Goal: Information Seeking & Learning: Learn about a topic

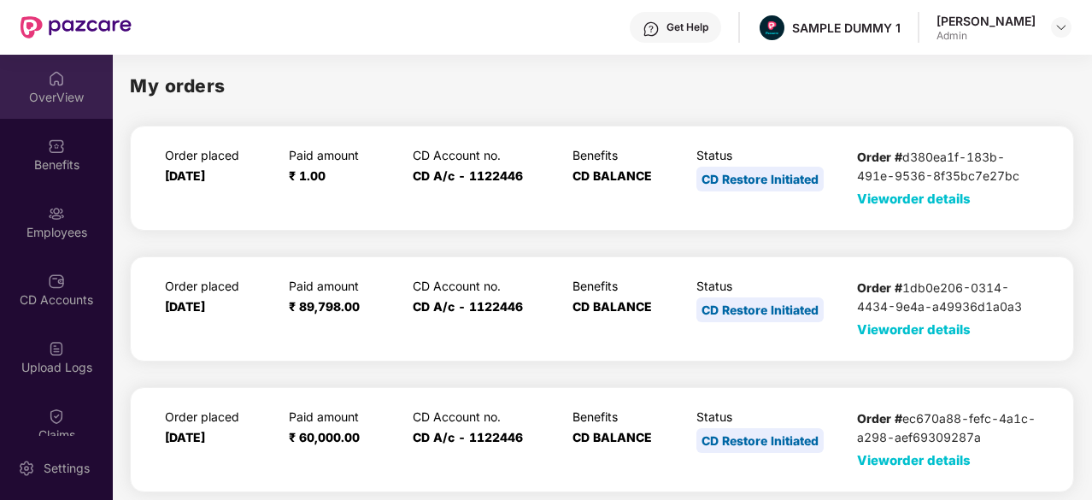
click at [67, 86] on div "OverView" at bounding box center [56, 87] width 113 height 64
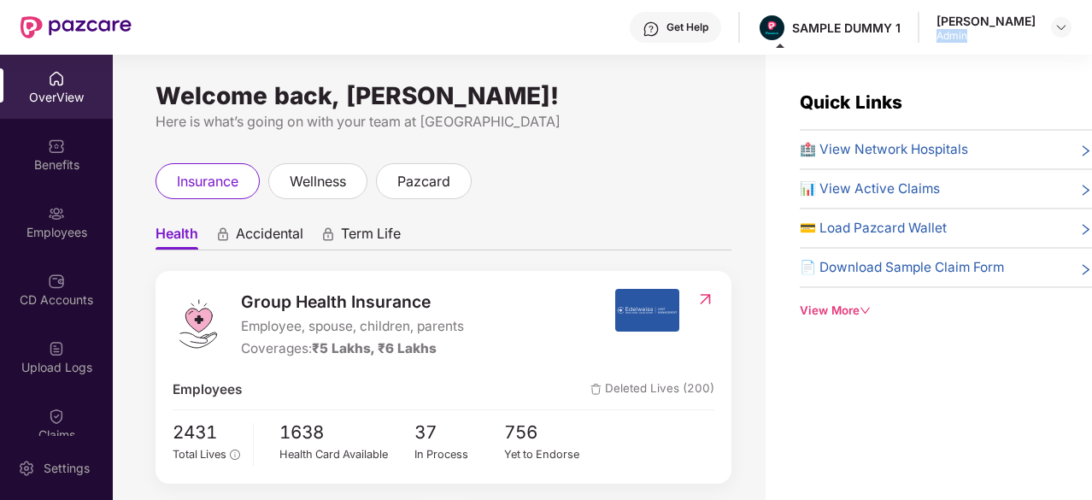
drag, startPoint x: 998, startPoint y: 40, endPoint x: 940, endPoint y: 37, distance: 58.2
click at [940, 37] on div "Get Help SAMPLE DUMMY 1 [PERSON_NAME] Admin" at bounding box center [602, 27] width 940 height 55
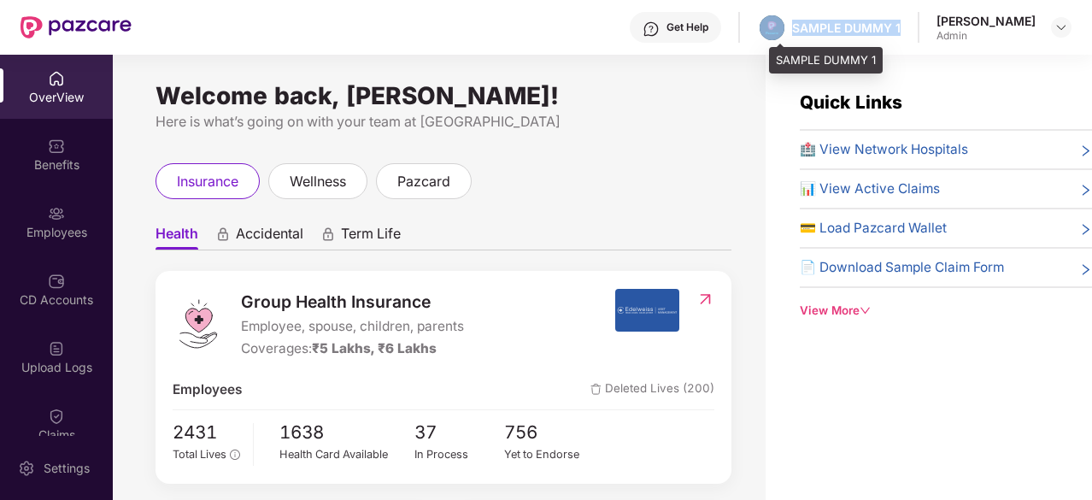
drag, startPoint x: 917, startPoint y: 26, endPoint x: 800, endPoint y: 28, distance: 117.9
click at [800, 28] on div "Get Help SAMPLE DUMMY 1 [PERSON_NAME] Admin" at bounding box center [602, 27] width 940 height 55
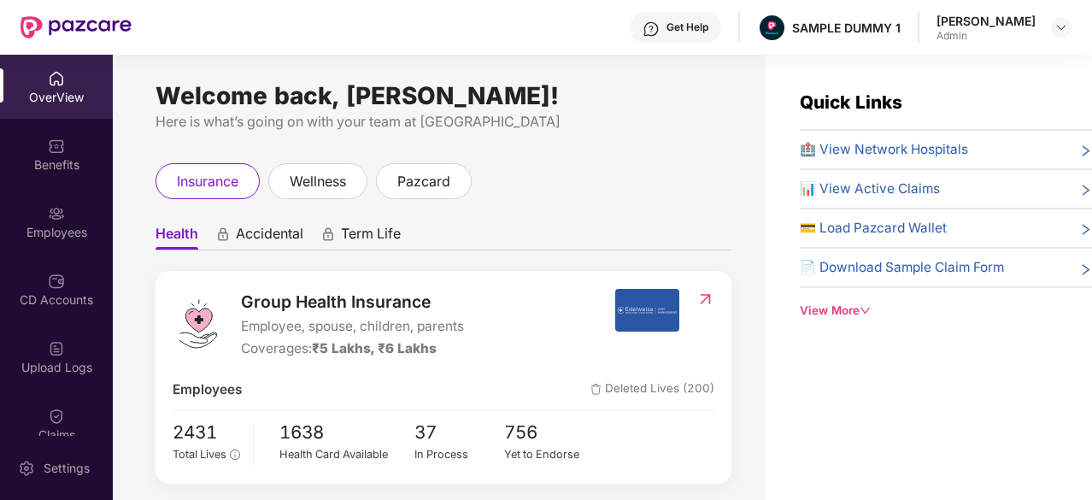
click at [683, 36] on div "Get Help" at bounding box center [675, 27] width 91 height 31
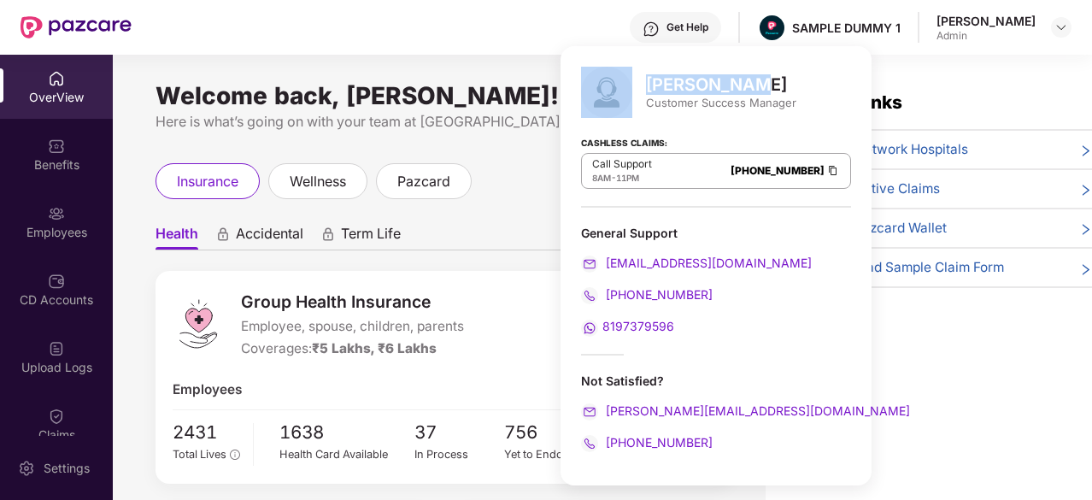
drag, startPoint x: 759, startPoint y: 79, endPoint x: 637, endPoint y: 95, distance: 122.3
click at [637, 95] on div "[PERSON_NAME] Customer Success Manager" at bounding box center [716, 92] width 270 height 51
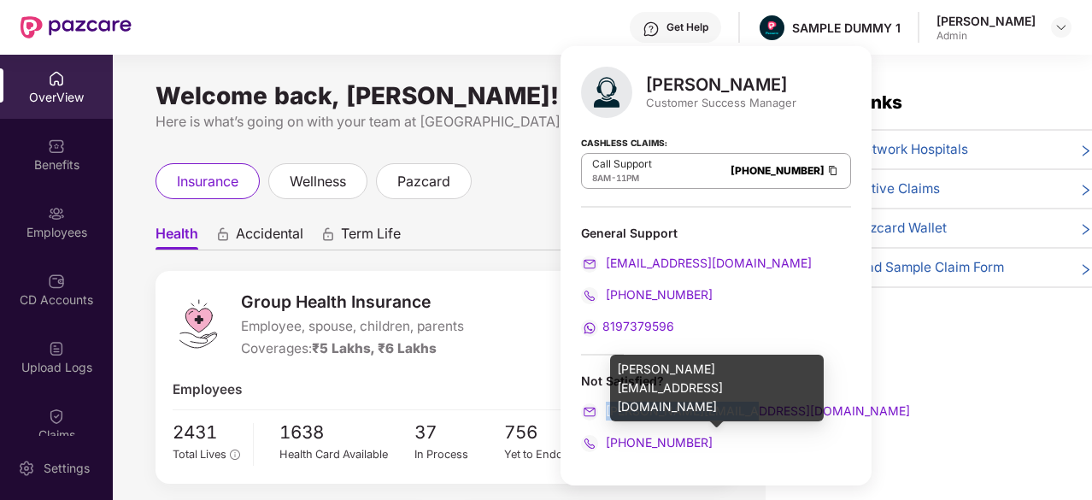
drag, startPoint x: 755, startPoint y: 415, endPoint x: 608, endPoint y: 411, distance: 147.0
click at [608, 411] on div "[PERSON_NAME][EMAIL_ADDRESS][DOMAIN_NAME]" at bounding box center [716, 410] width 270 height 19
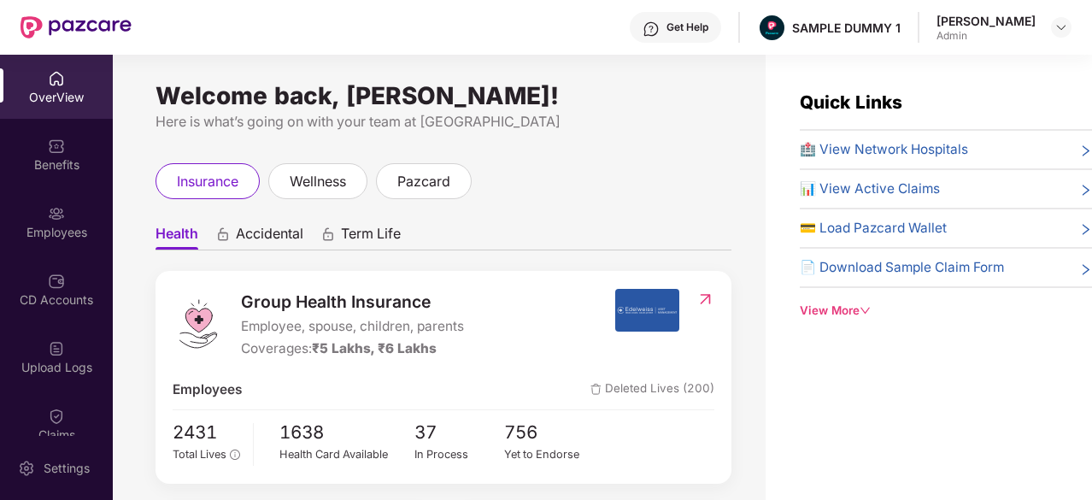
click at [521, 271] on div "Group Health Insurance Employee, spouse, children, parents Coverages: ₹5 Lakhs,…" at bounding box center [443, 377] width 576 height 213
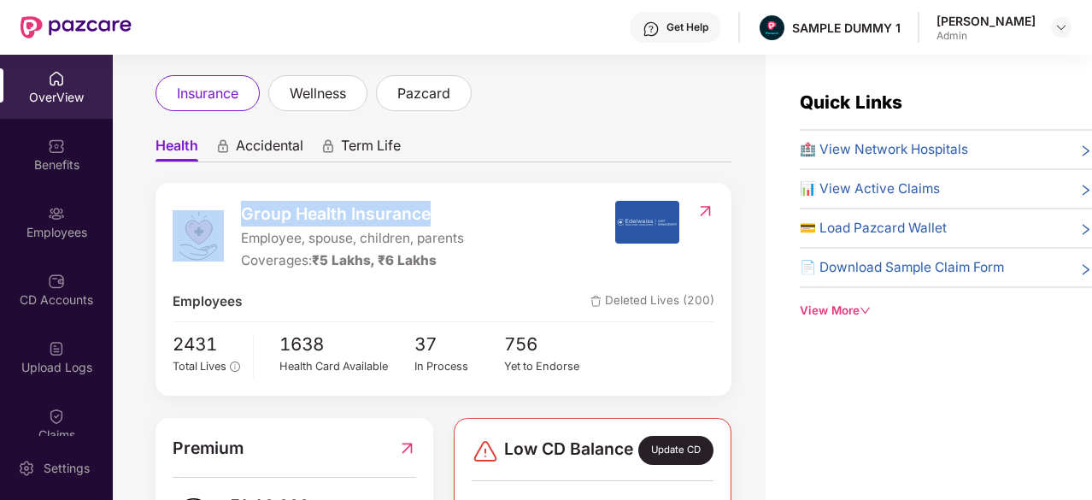
drag, startPoint x: 465, startPoint y: 215, endPoint x: 217, endPoint y: 218, distance: 247.7
click at [217, 218] on div "Group Health Insurance Employee, spouse, children, parents Coverages: ₹5 Lakhs,…" at bounding box center [394, 236] width 442 height 71
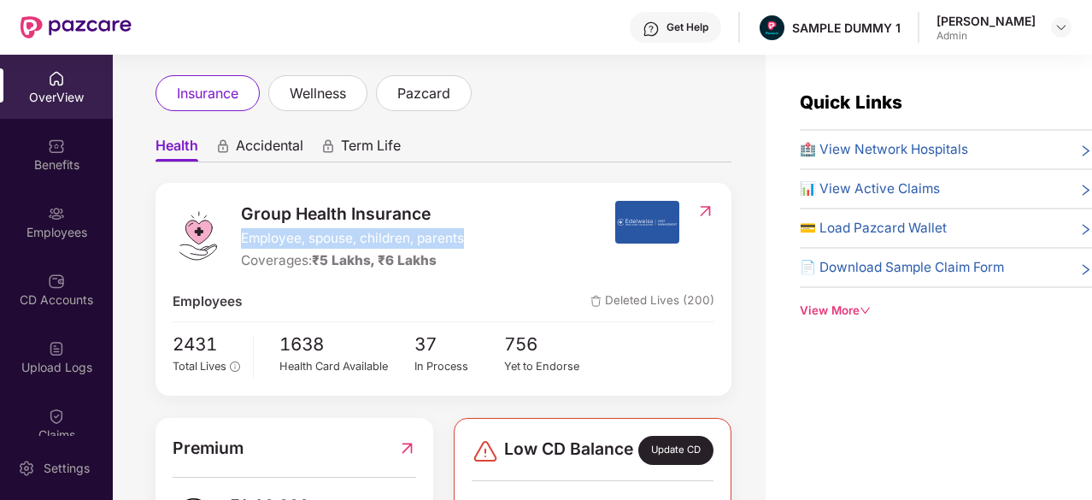
drag, startPoint x: 485, startPoint y: 237, endPoint x: 234, endPoint y: 246, distance: 251.3
click at [234, 246] on div "Group Health Insurance Employee, spouse, children, parents Coverages: ₹5 Lakhs,…" at bounding box center [394, 236] width 442 height 71
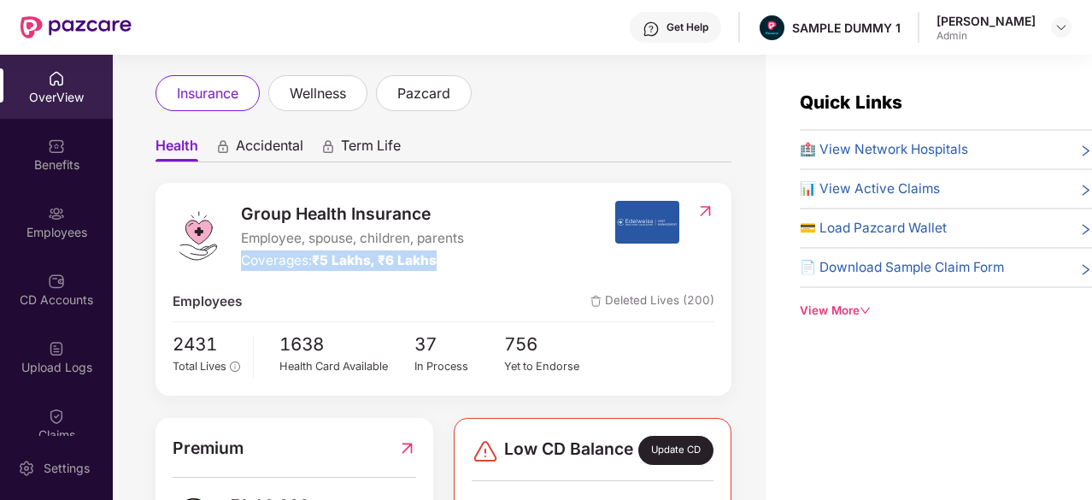
drag, startPoint x: 463, startPoint y: 262, endPoint x: 239, endPoint y: 262, distance: 223.8
click at [239, 262] on div "Group Health Insurance Employee, spouse, children, parents Coverages: ₹5 Lakhs,…" at bounding box center [394, 236] width 442 height 71
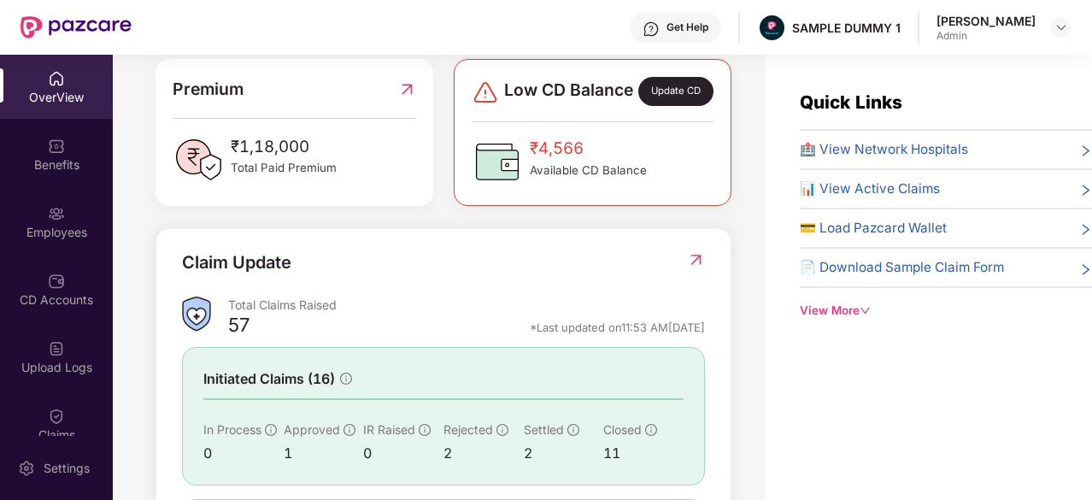
scroll to position [493, 0]
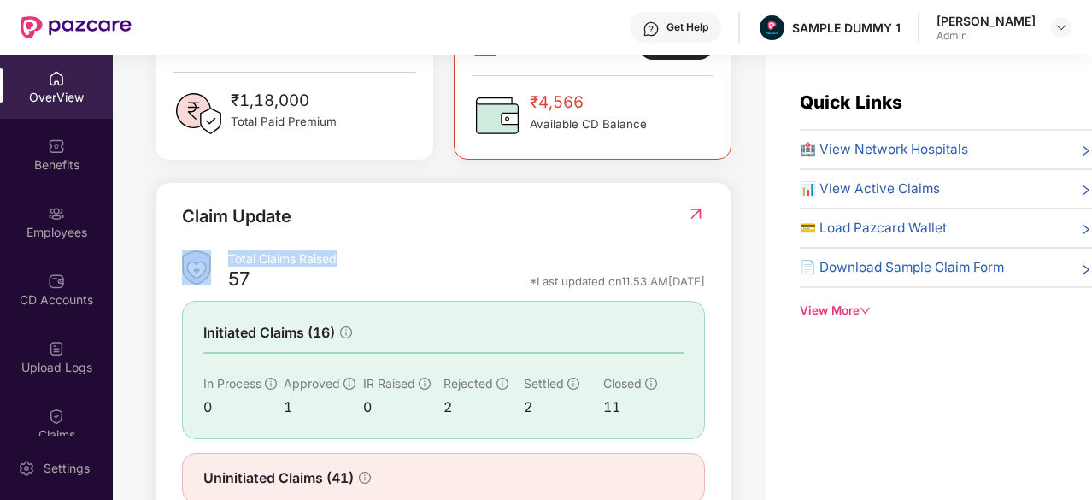
drag, startPoint x: 357, startPoint y: 283, endPoint x: 224, endPoint y: 269, distance: 134.0
click at [224, 269] on div "Total Claims Raised 57 *Last updated on 11:53 AM[DATE]" at bounding box center [443, 272] width 523 height 45
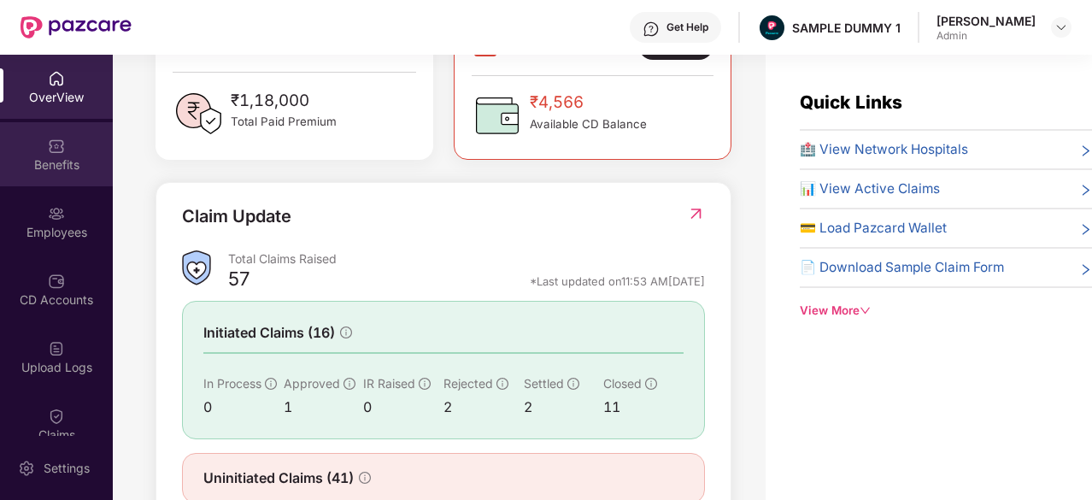
click at [36, 156] on div "Benefits" at bounding box center [56, 164] width 113 height 17
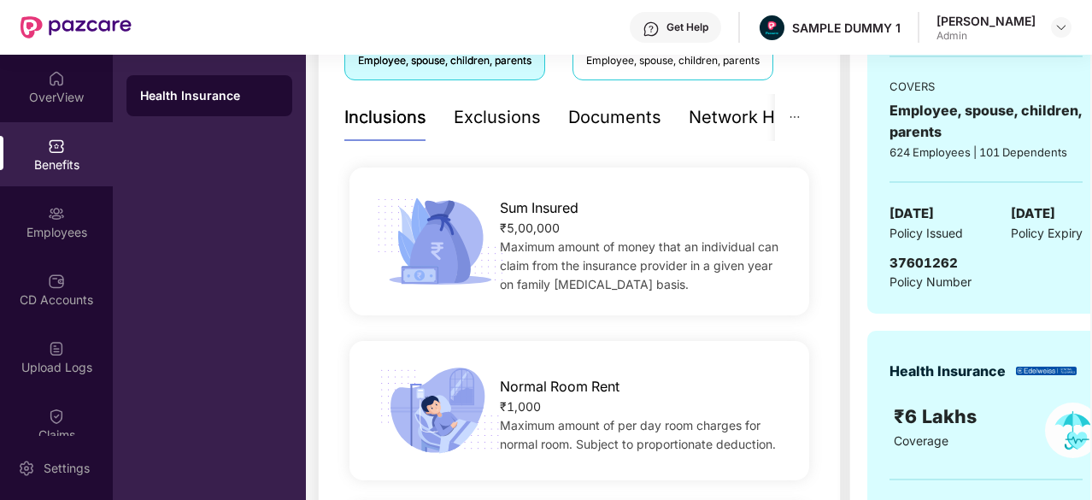
scroll to position [252, 0]
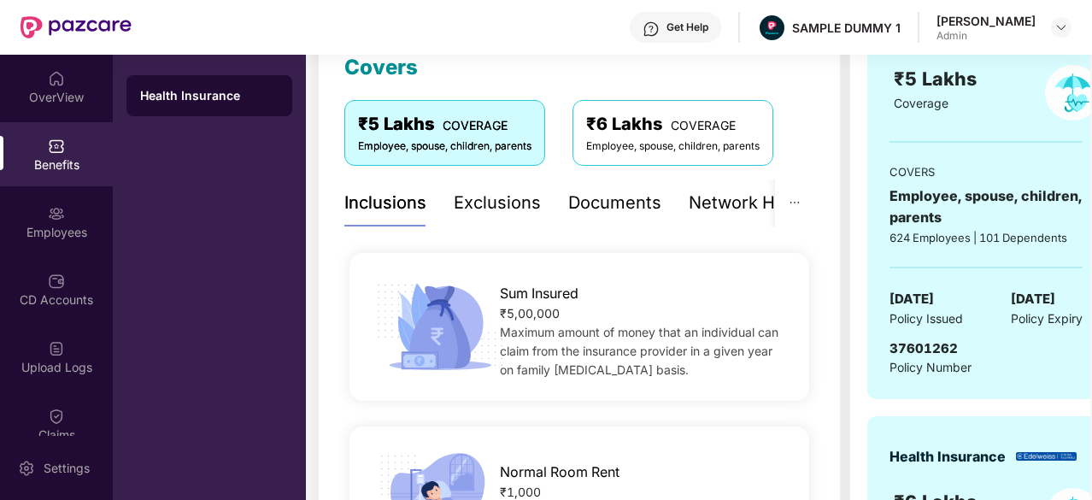
click at [486, 204] on div "Exclusions" at bounding box center [497, 203] width 87 height 26
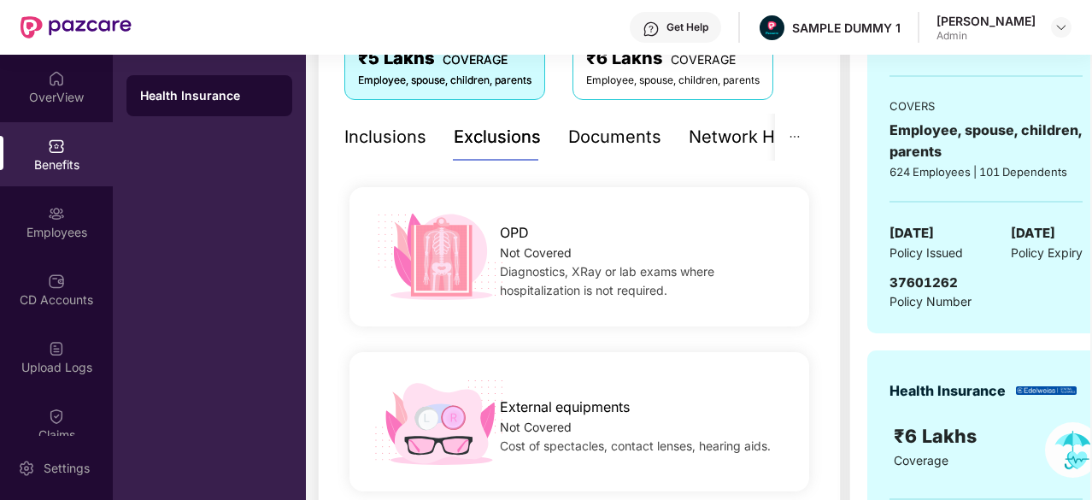
scroll to position [318, 0]
click at [629, 148] on div "Documents" at bounding box center [614, 137] width 93 height 26
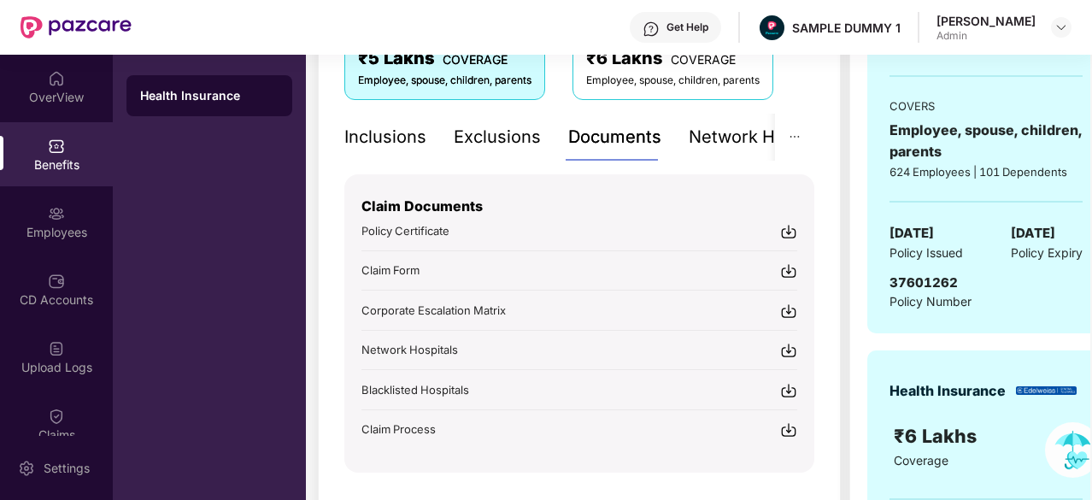
click at [788, 231] on img at bounding box center [788, 231] width 17 height 17
click at [724, 136] on div "Network Hospitals" at bounding box center [762, 137] width 149 height 26
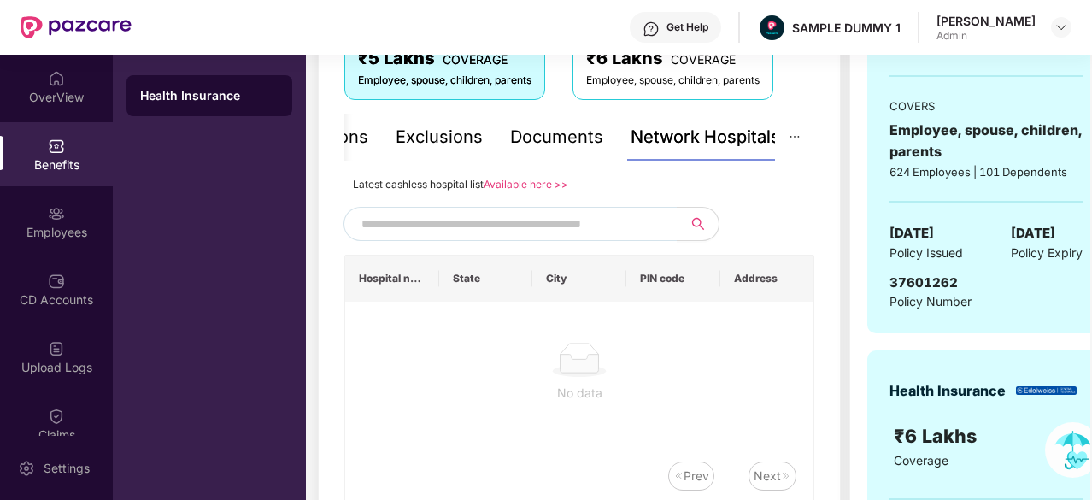
click at [530, 221] on input "text" at bounding box center [507, 224] width 292 height 26
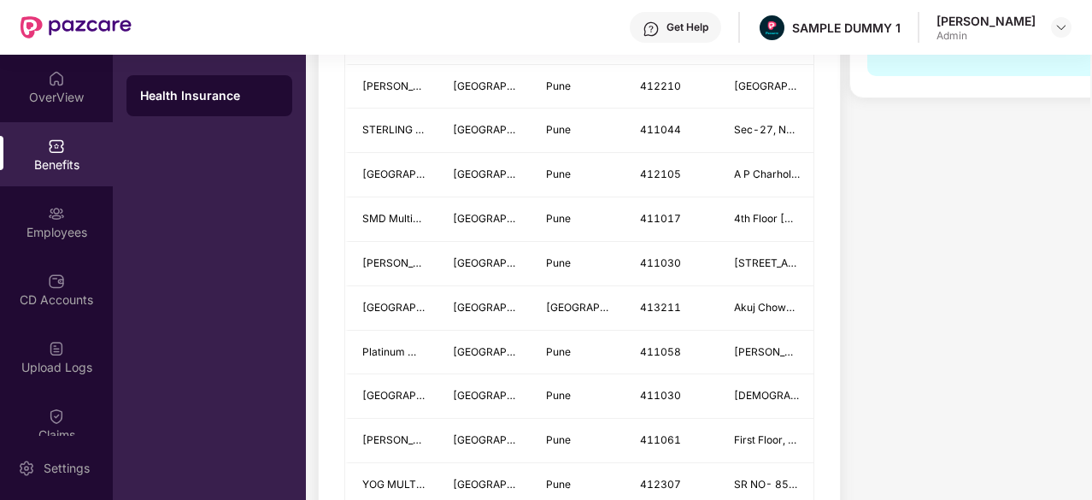
scroll to position [1136, 0]
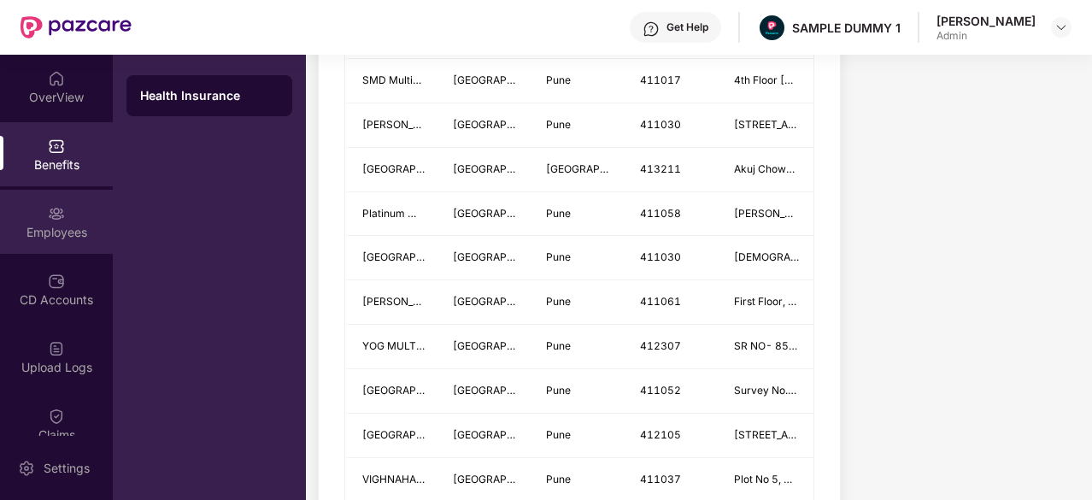
type input "****"
click at [85, 233] on div "Employees" at bounding box center [56, 232] width 113 height 17
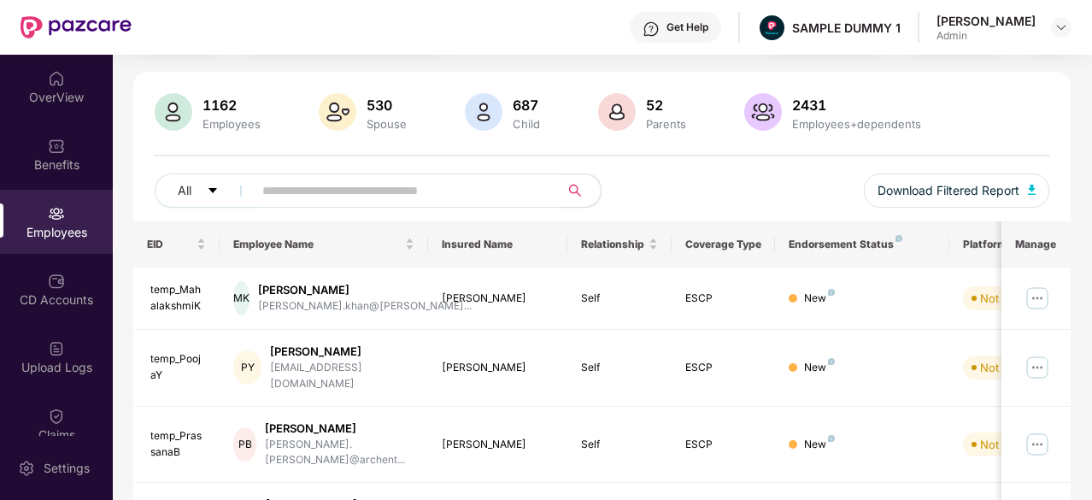
scroll to position [0, 0]
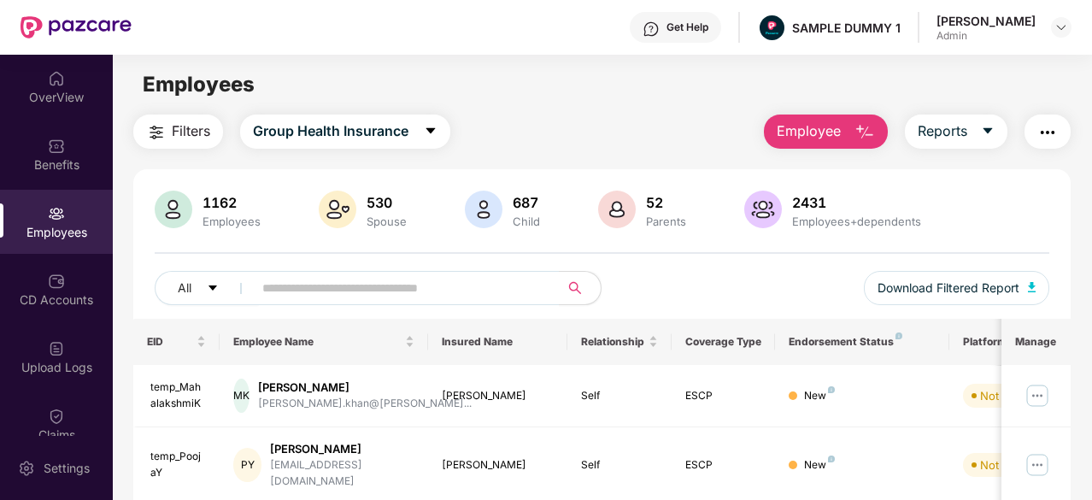
click at [829, 124] on span "Employee" at bounding box center [808, 130] width 64 height 21
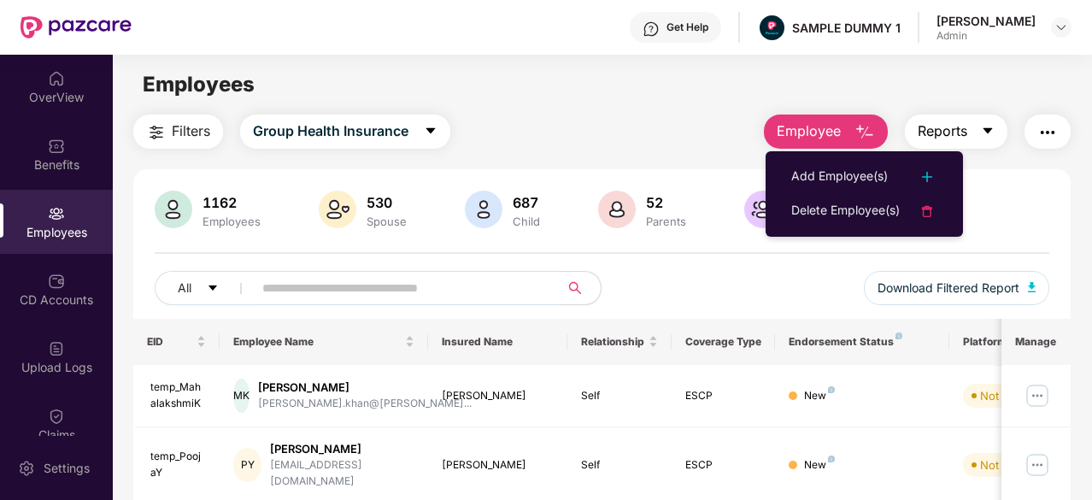
click at [957, 125] on span "Reports" at bounding box center [942, 130] width 50 height 21
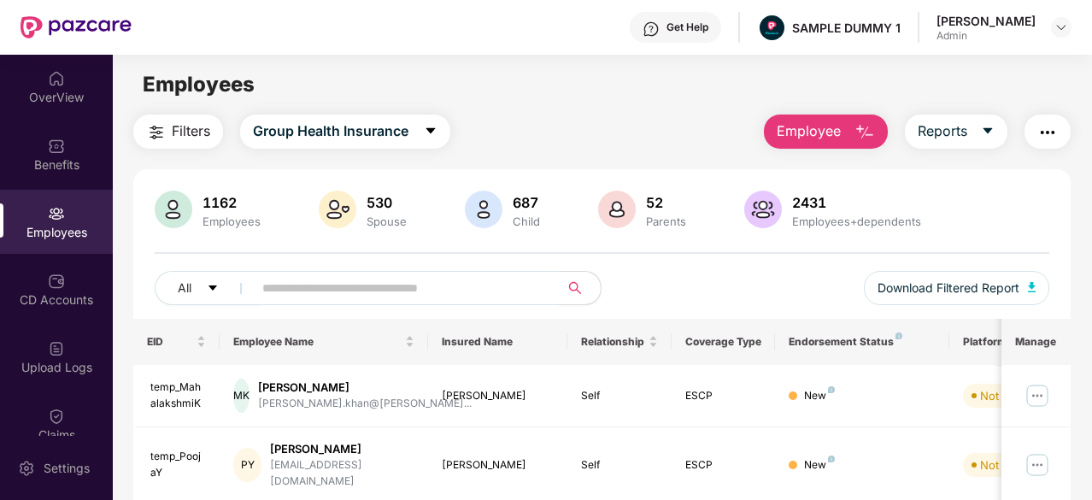
click at [1054, 122] on img "button" at bounding box center [1047, 132] width 21 height 21
click at [721, 250] on div "1162 Employees 530 Spouse 687 Child [DEMOGRAPHIC_DATA] Parents 2431 Employees+d…" at bounding box center [601, 254] width 937 height 128
click at [28, 267] on div "CD Accounts" at bounding box center [56, 289] width 113 height 64
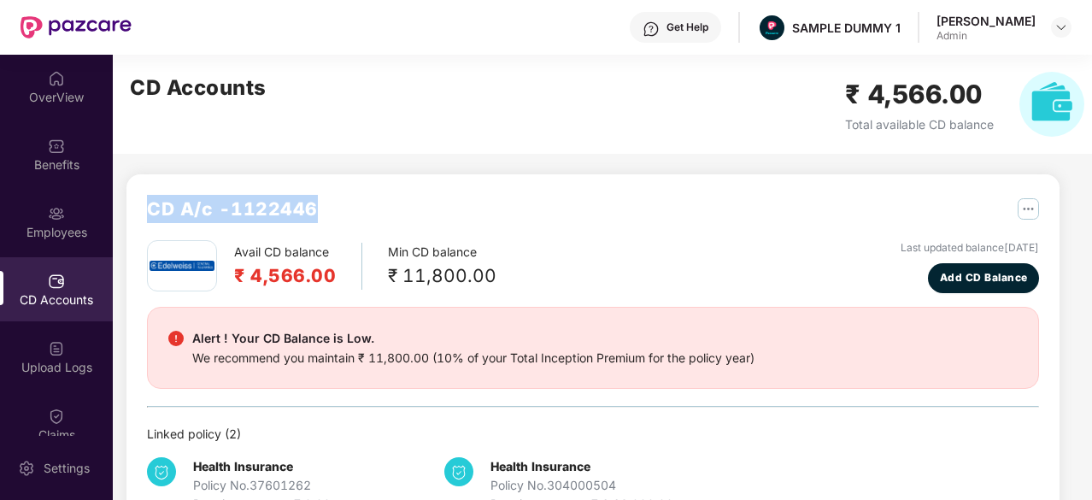
drag, startPoint x: 333, startPoint y: 206, endPoint x: 144, endPoint y: 211, distance: 188.8
click at [144, 211] on div "CD A/c - 1122446 Avail CD balance ₹ 4,566.00 Min CD balance ₹ 11,800.00 Last up…" at bounding box center [592, 354] width 933 height 360
click at [964, 280] on span "Add CD Balance" at bounding box center [984, 278] width 88 height 16
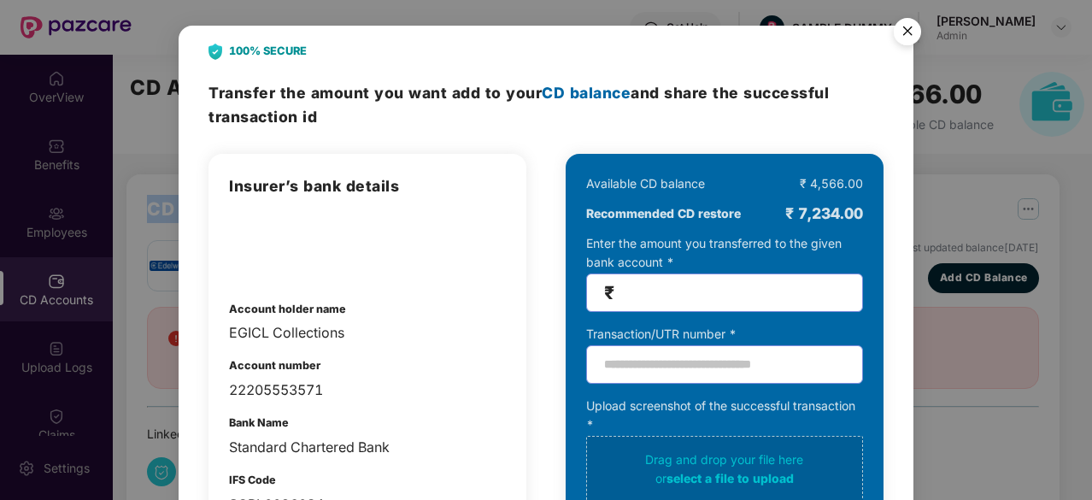
click at [901, 34] on img "Close" at bounding box center [907, 34] width 48 height 48
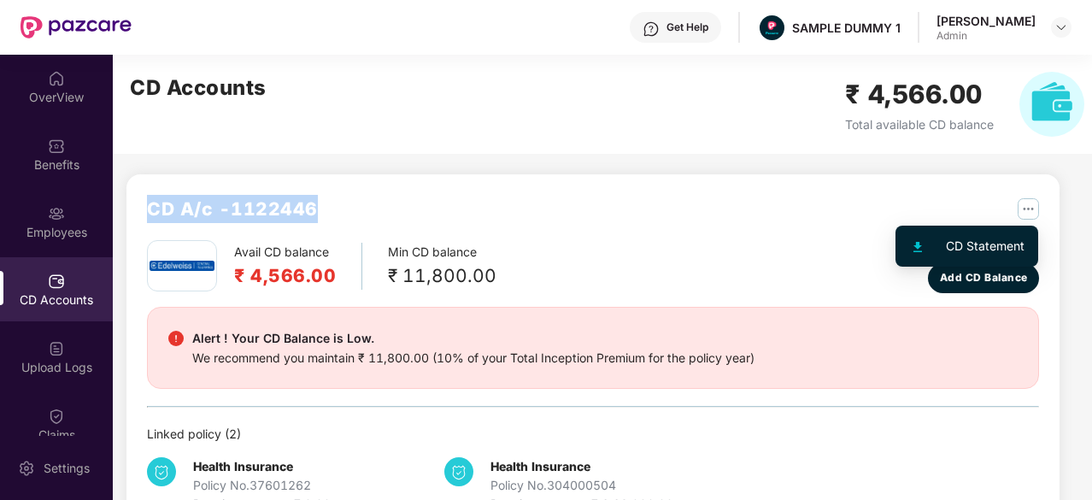
click at [1025, 201] on img "button" at bounding box center [1027, 208] width 21 height 21
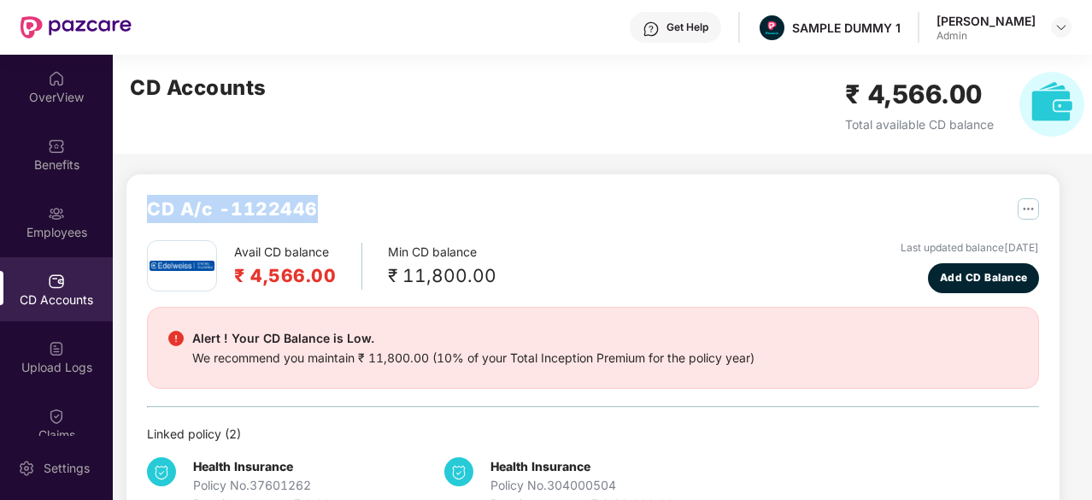
scroll to position [158, 0]
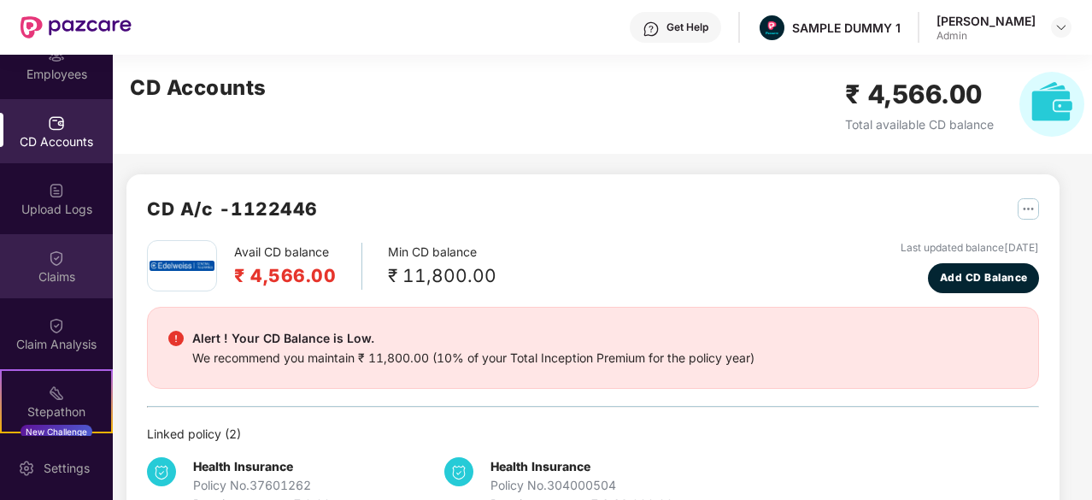
click at [43, 266] on div "Claims" at bounding box center [56, 266] width 113 height 64
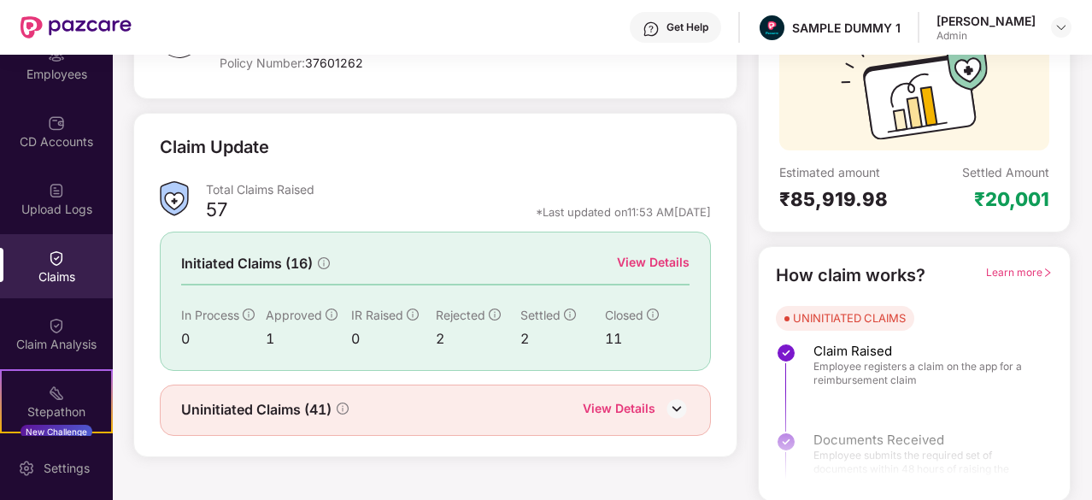
scroll to position [167, 0]
click at [681, 264] on div "View Details" at bounding box center [653, 262] width 73 height 19
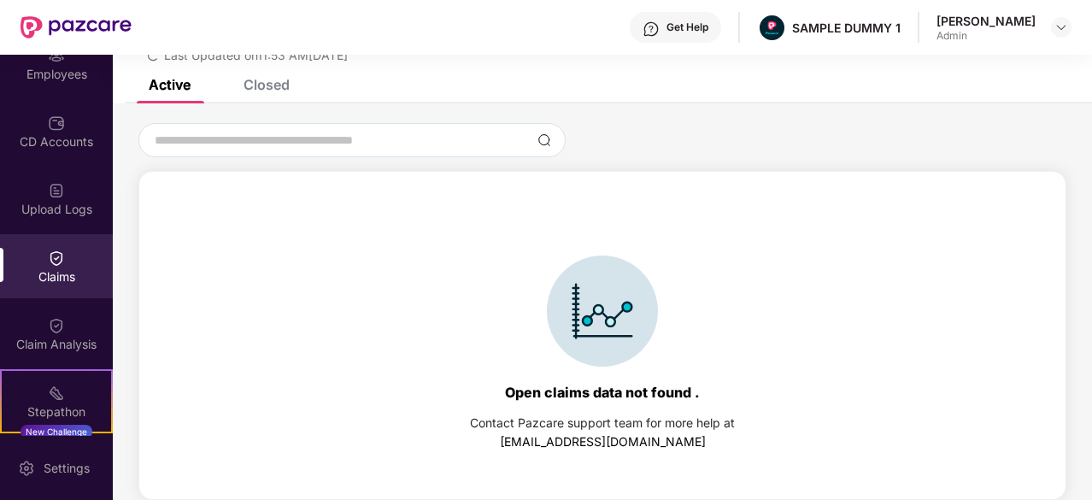
click at [292, 91] on div "Active Closed" at bounding box center [602, 91] width 979 height 24
click at [287, 88] on div "Closed" at bounding box center [266, 84] width 46 height 17
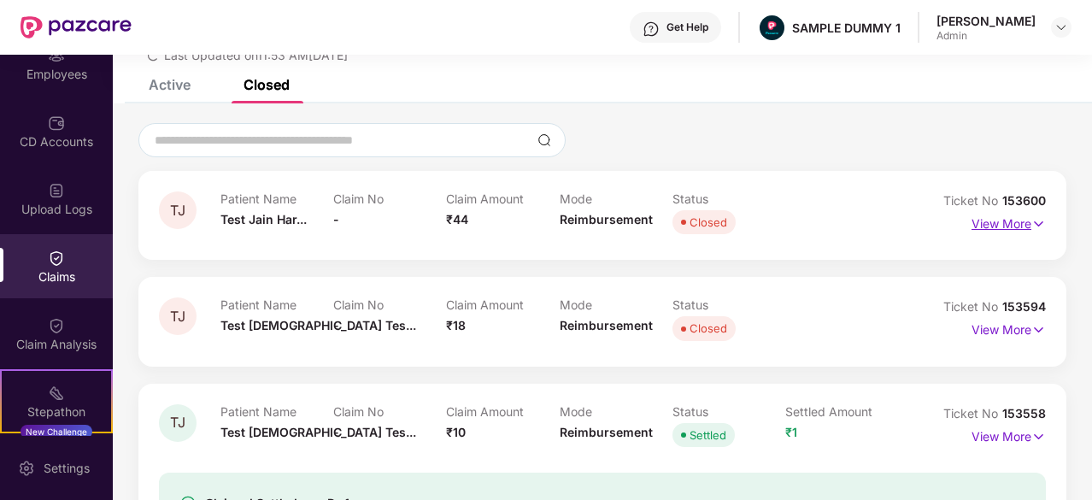
click at [1016, 226] on p "View More" at bounding box center [1008, 221] width 74 height 23
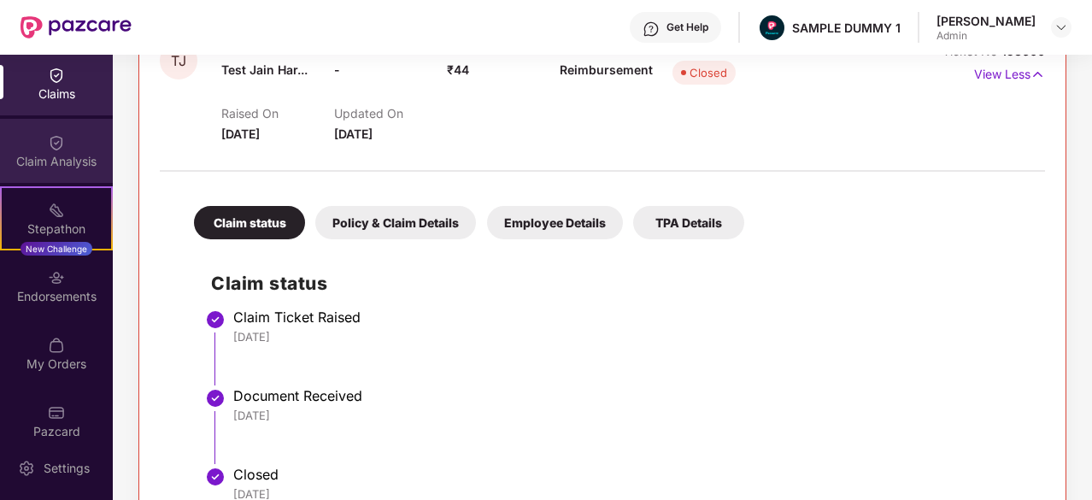
scroll to position [360, 0]
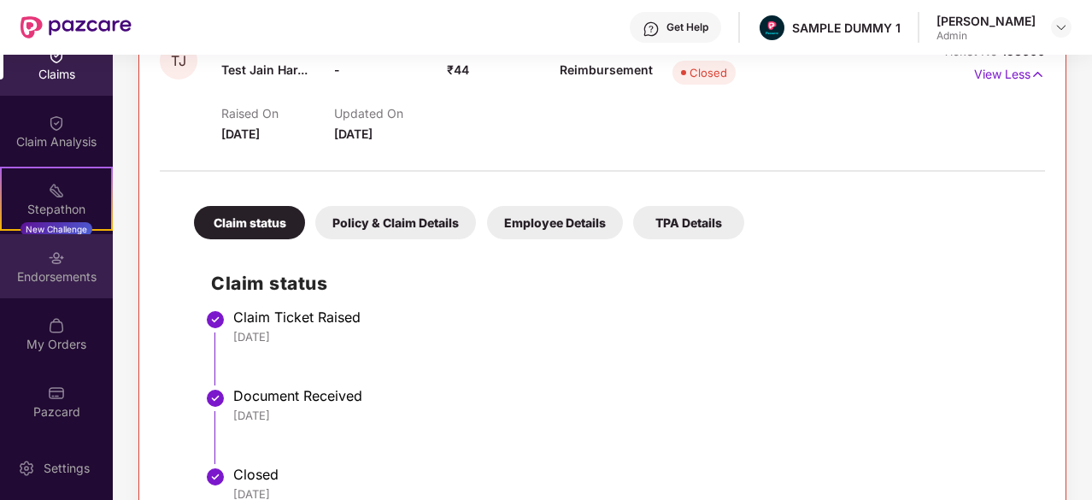
click at [72, 264] on div "Endorsements" at bounding box center [56, 266] width 113 height 64
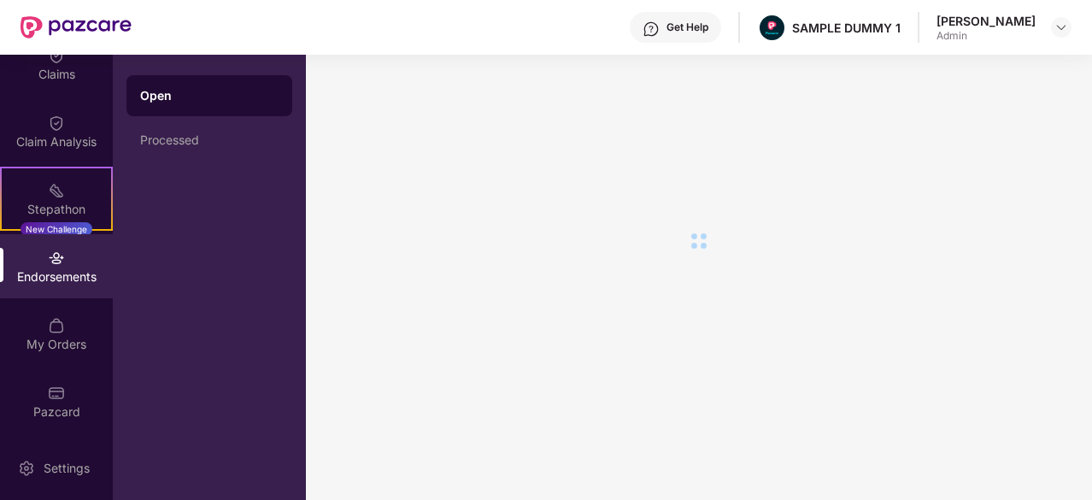
scroll to position [0, 0]
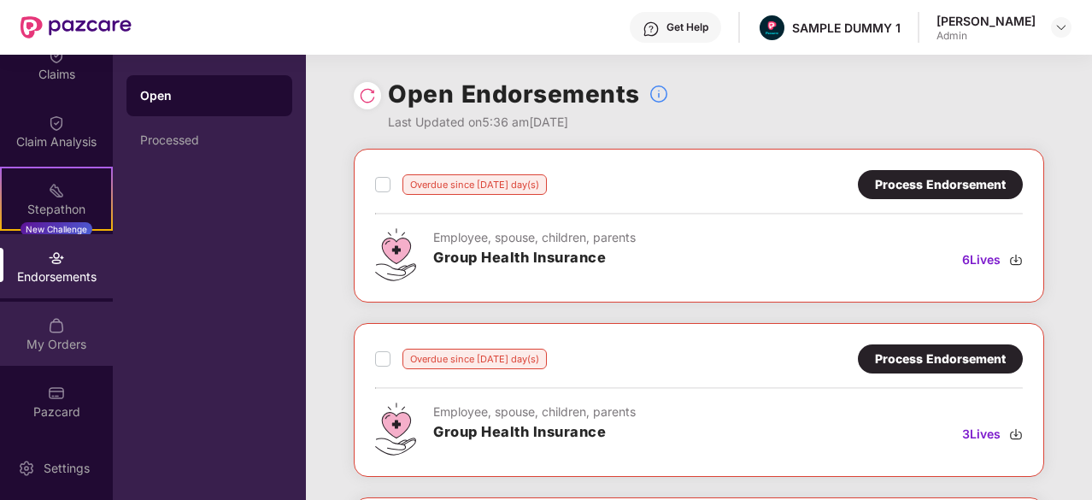
click at [89, 323] on div "My Orders" at bounding box center [56, 334] width 113 height 64
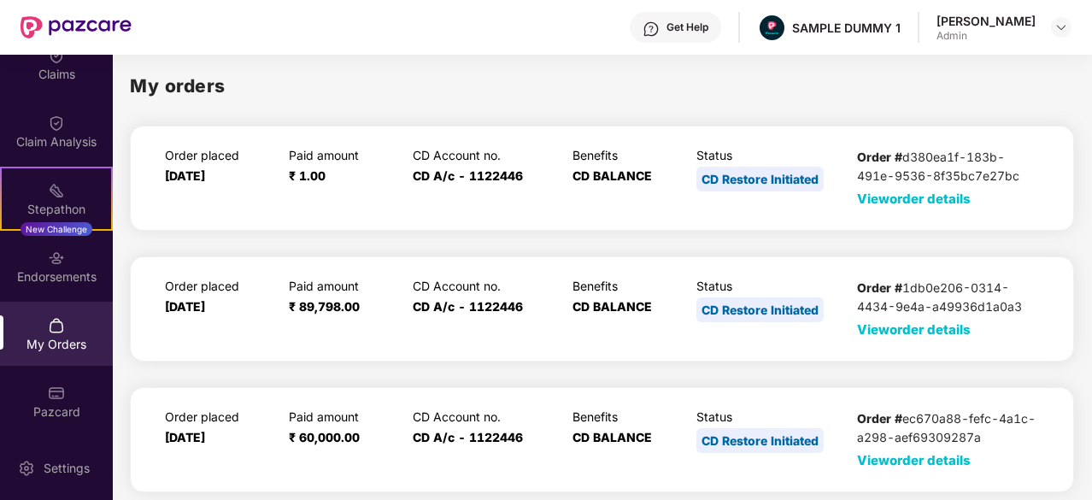
click at [929, 198] on span "View order details" at bounding box center [914, 198] width 114 height 16
